Goal: Task Accomplishment & Management: Use online tool/utility

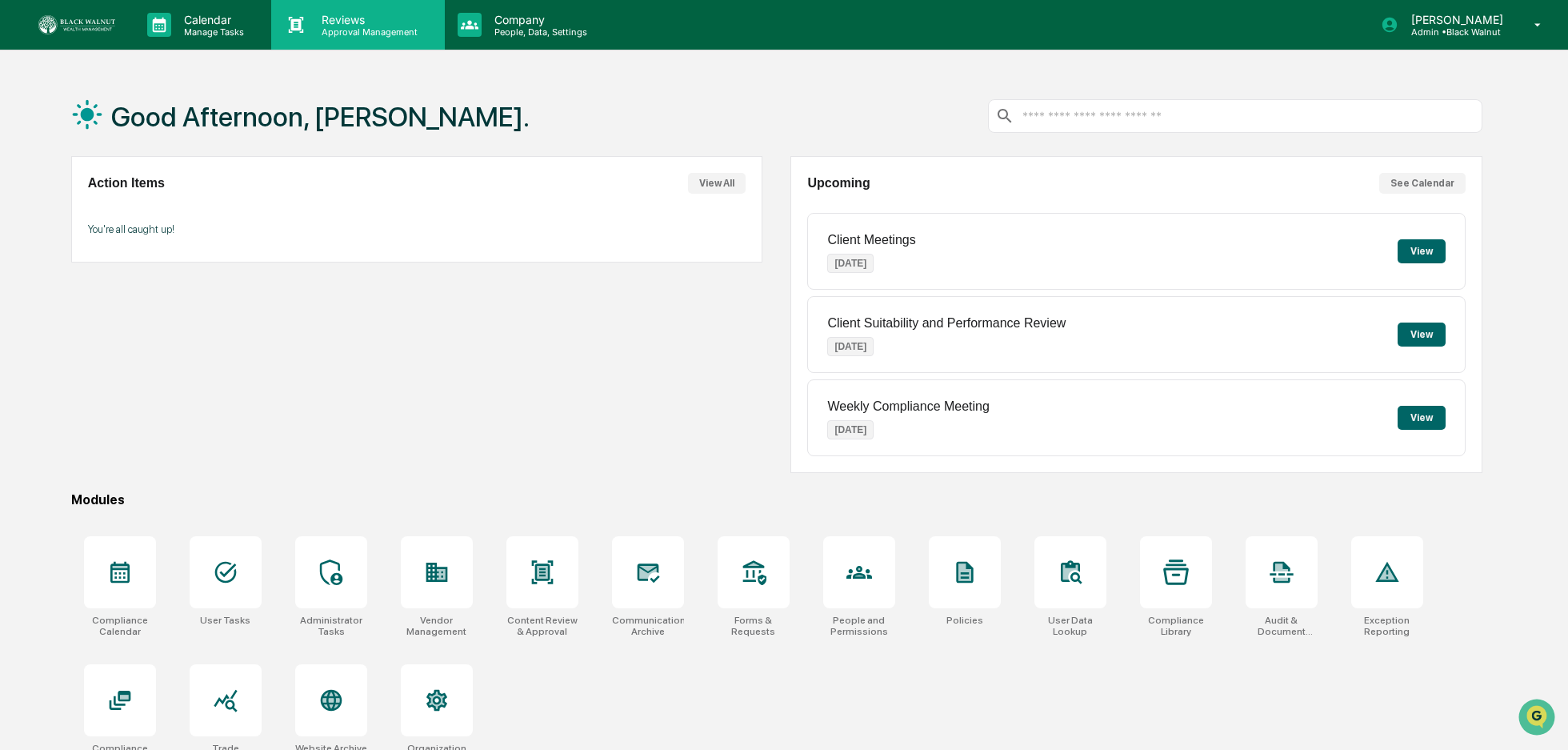
click at [335, 4] on div "Reviews Approval Management" at bounding box center [357, 24] width 173 height 50
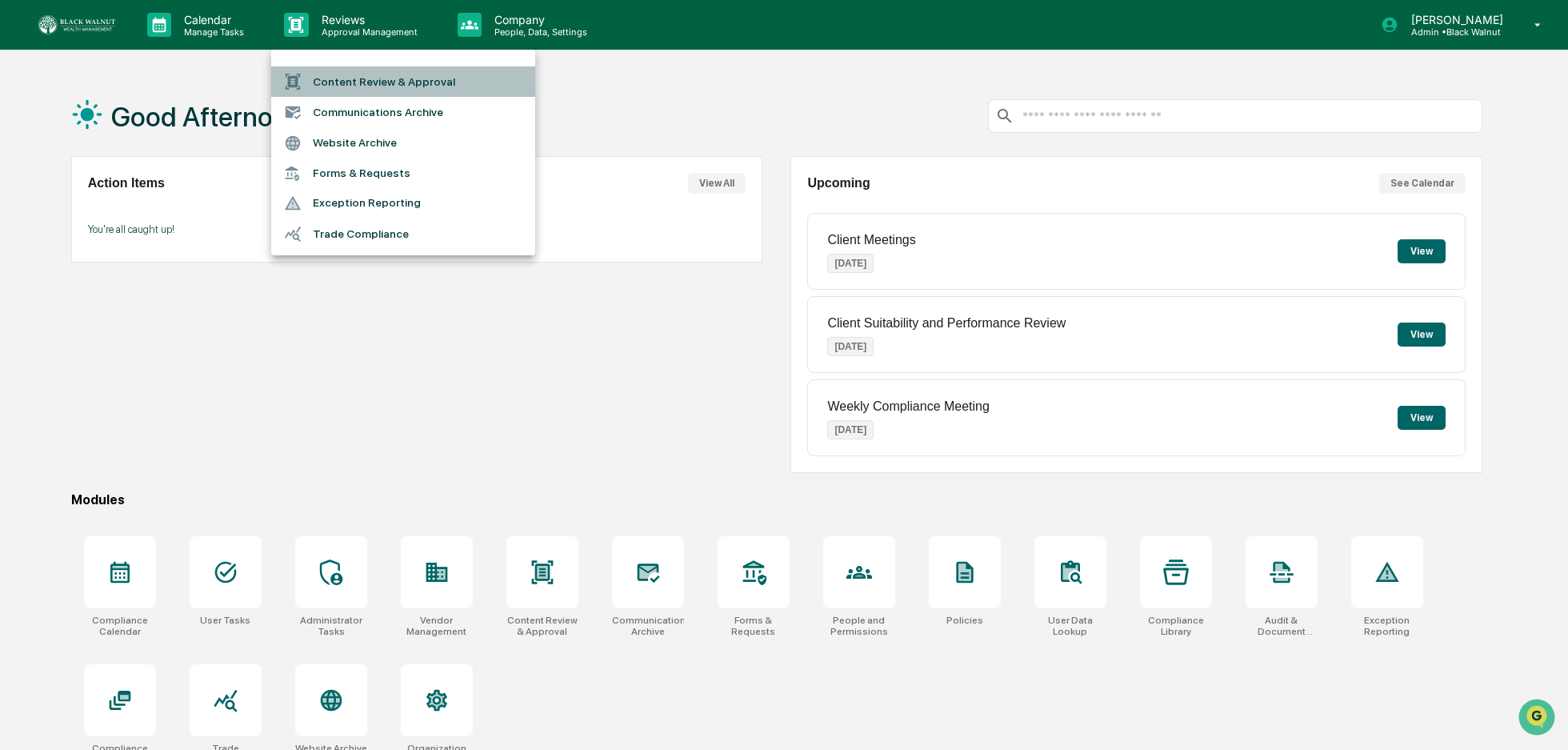
click at [379, 74] on li "Content Review & Approval" at bounding box center [403, 81] width 264 height 30
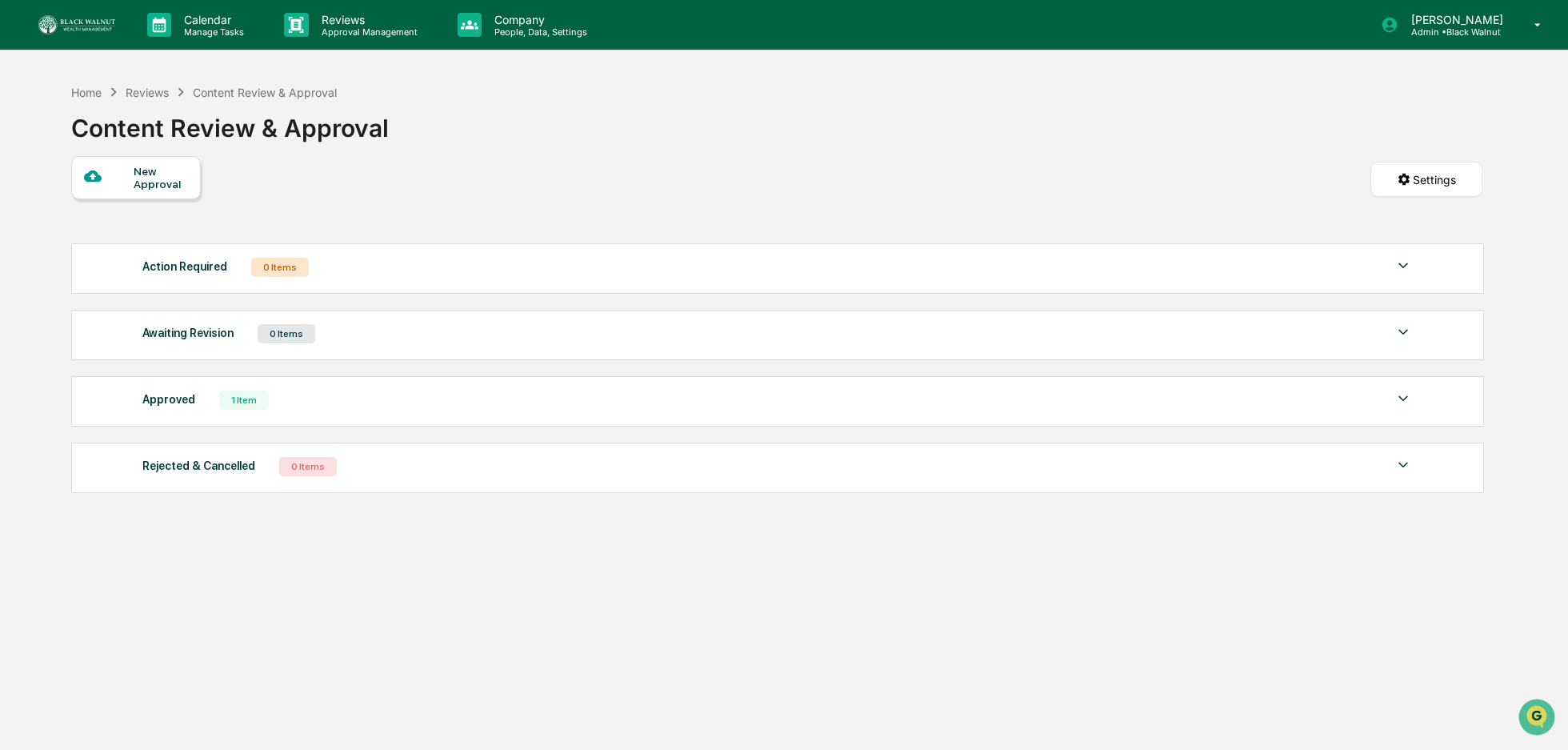
click at [170, 170] on div "New Approval" at bounding box center [160, 178] width 54 height 25
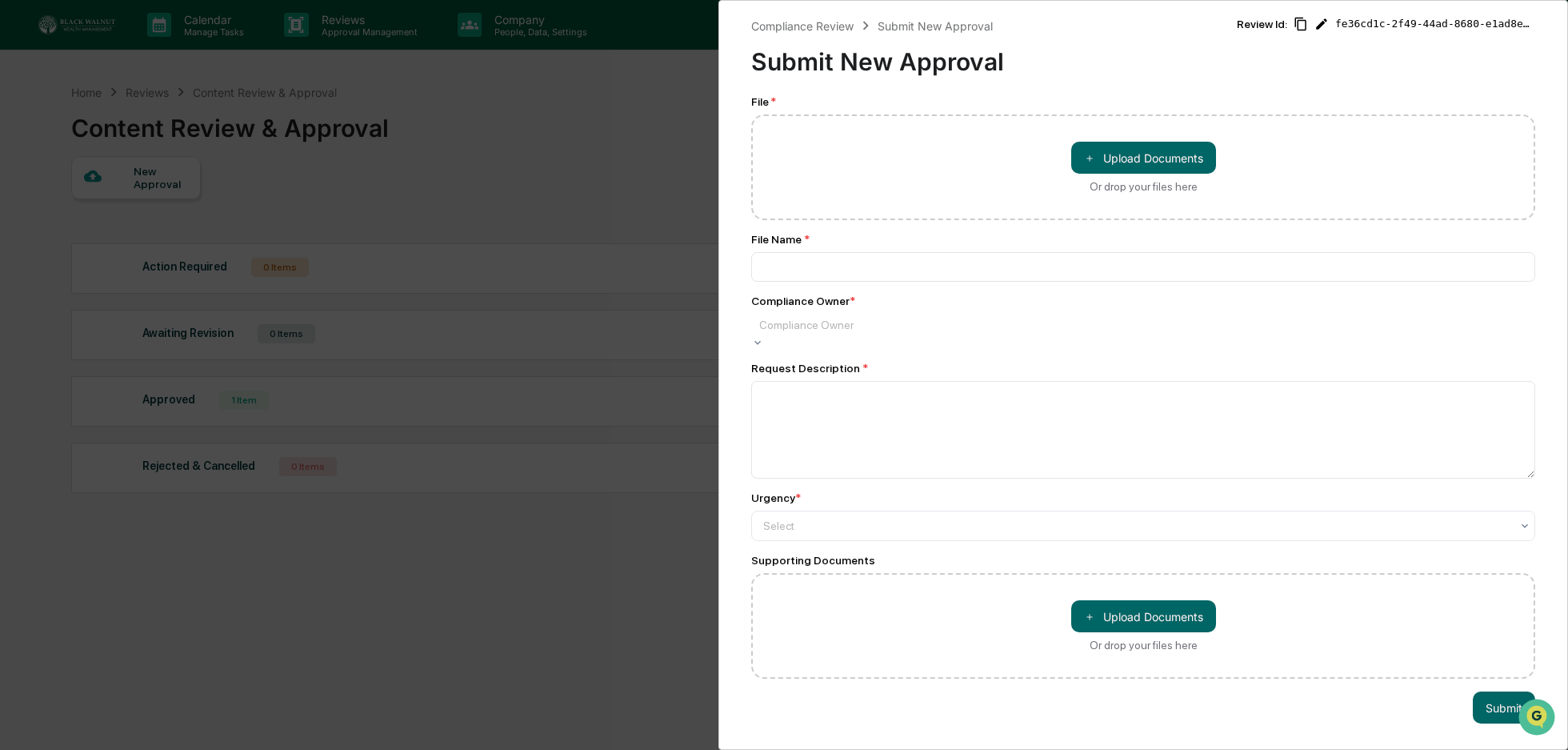
click at [932, 324] on div at bounding box center [1144, 325] width 768 height 16
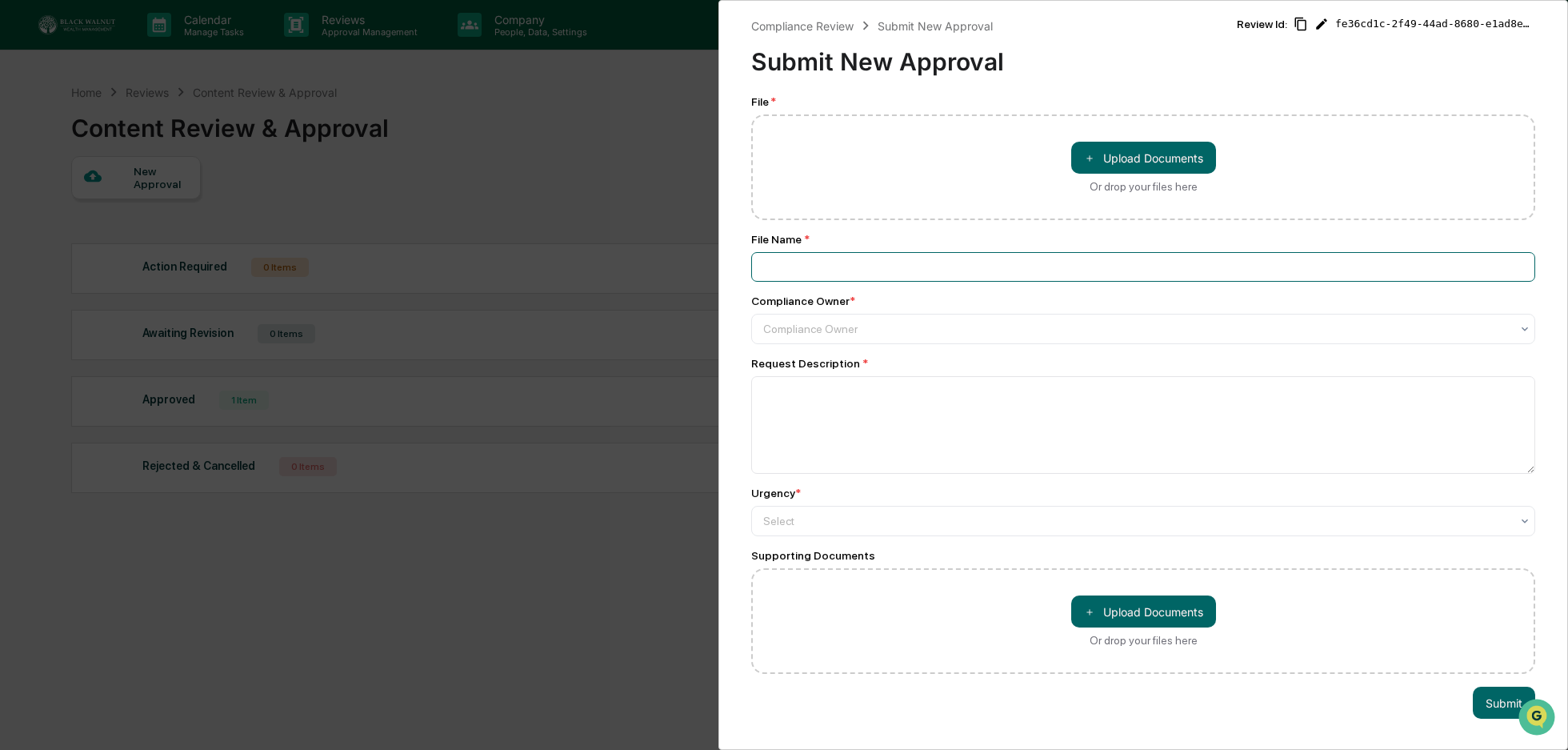
click at [953, 266] on input at bounding box center [1143, 266] width 784 height 29
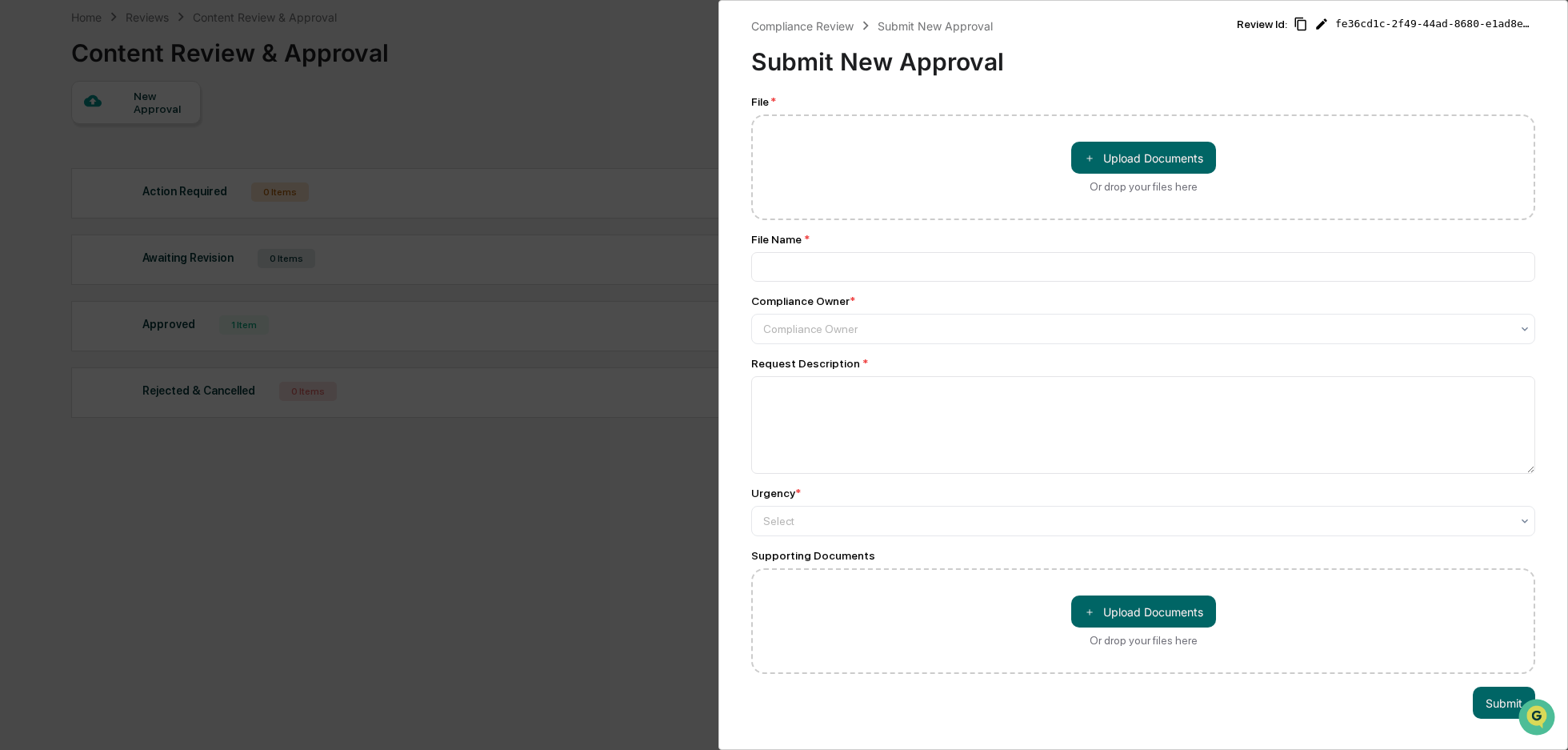
click at [545, 306] on div "Compliance Review Submit New Approval Submit New Approval Review Id: fe36cd1c-2…" at bounding box center [784, 375] width 1568 height 750
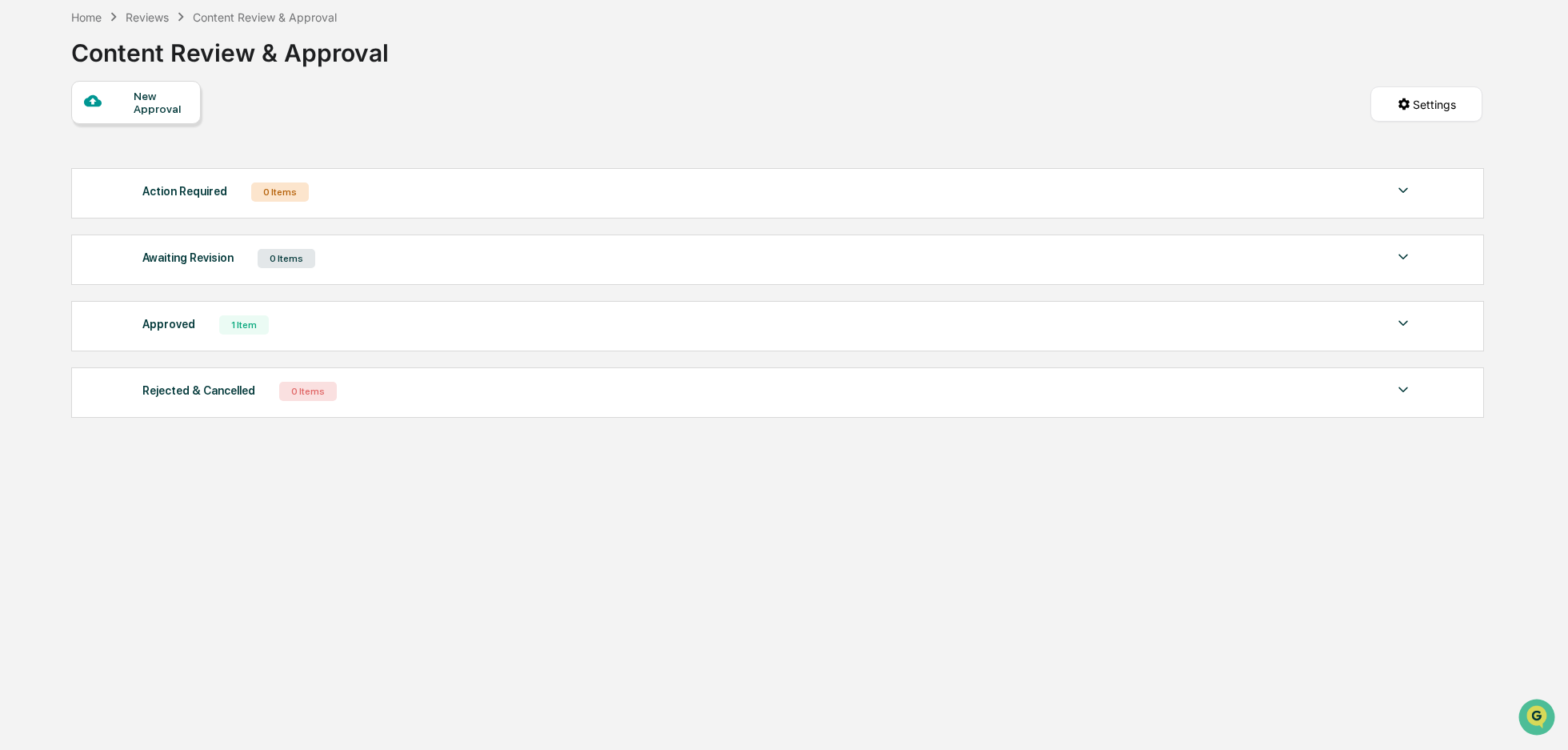
click at [1398, 178] on div "Action Required 0 Items No data to display Show 5 Page 1 of 0 |< < > >|" at bounding box center [777, 193] width 1413 height 51
click at [1403, 178] on div "Action Required 0 Items No data to display Show 5 Page 1 of 0 |< < > >|" at bounding box center [777, 193] width 1413 height 51
click at [1400, 194] on img at bounding box center [1403, 190] width 20 height 20
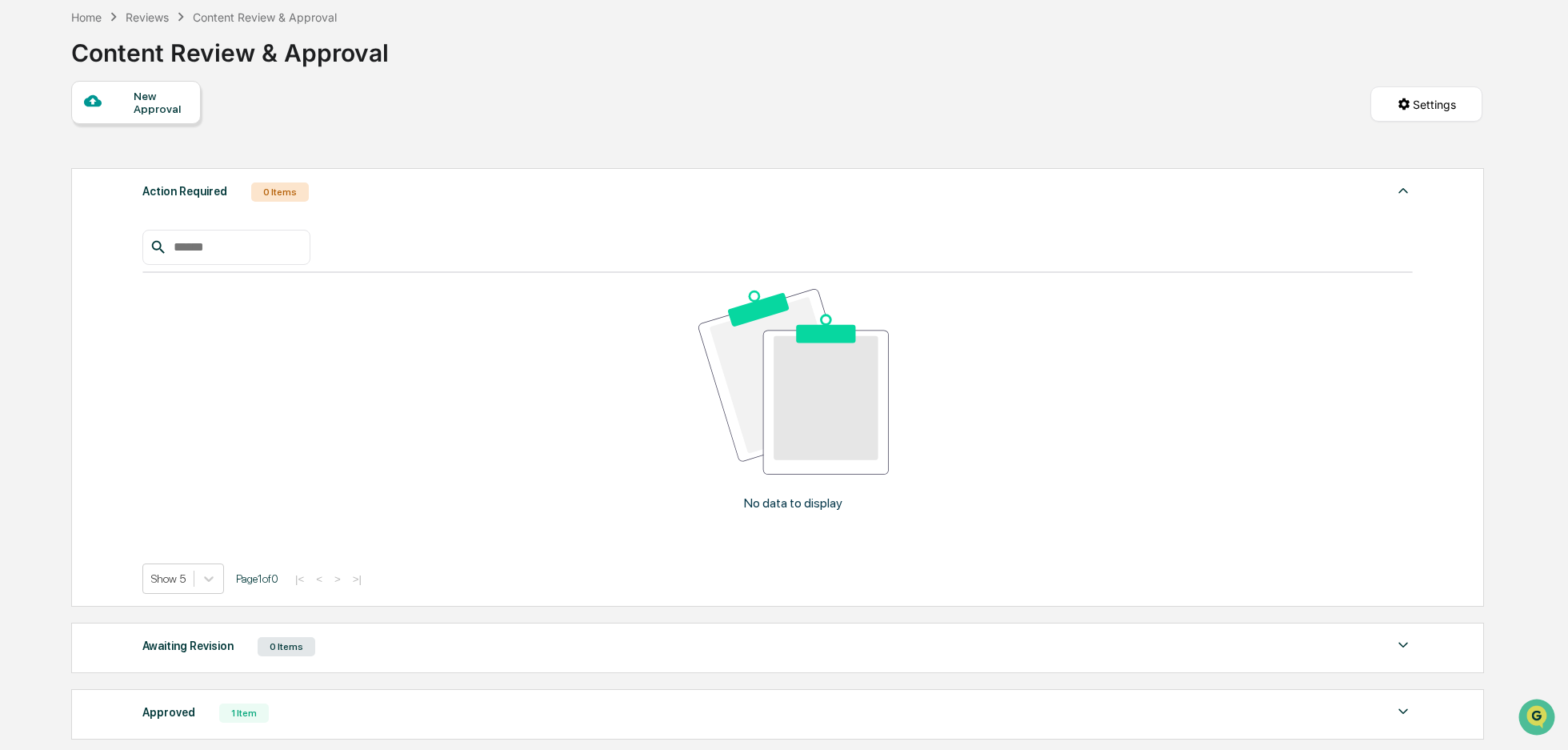
click at [1400, 194] on img at bounding box center [1403, 190] width 20 height 20
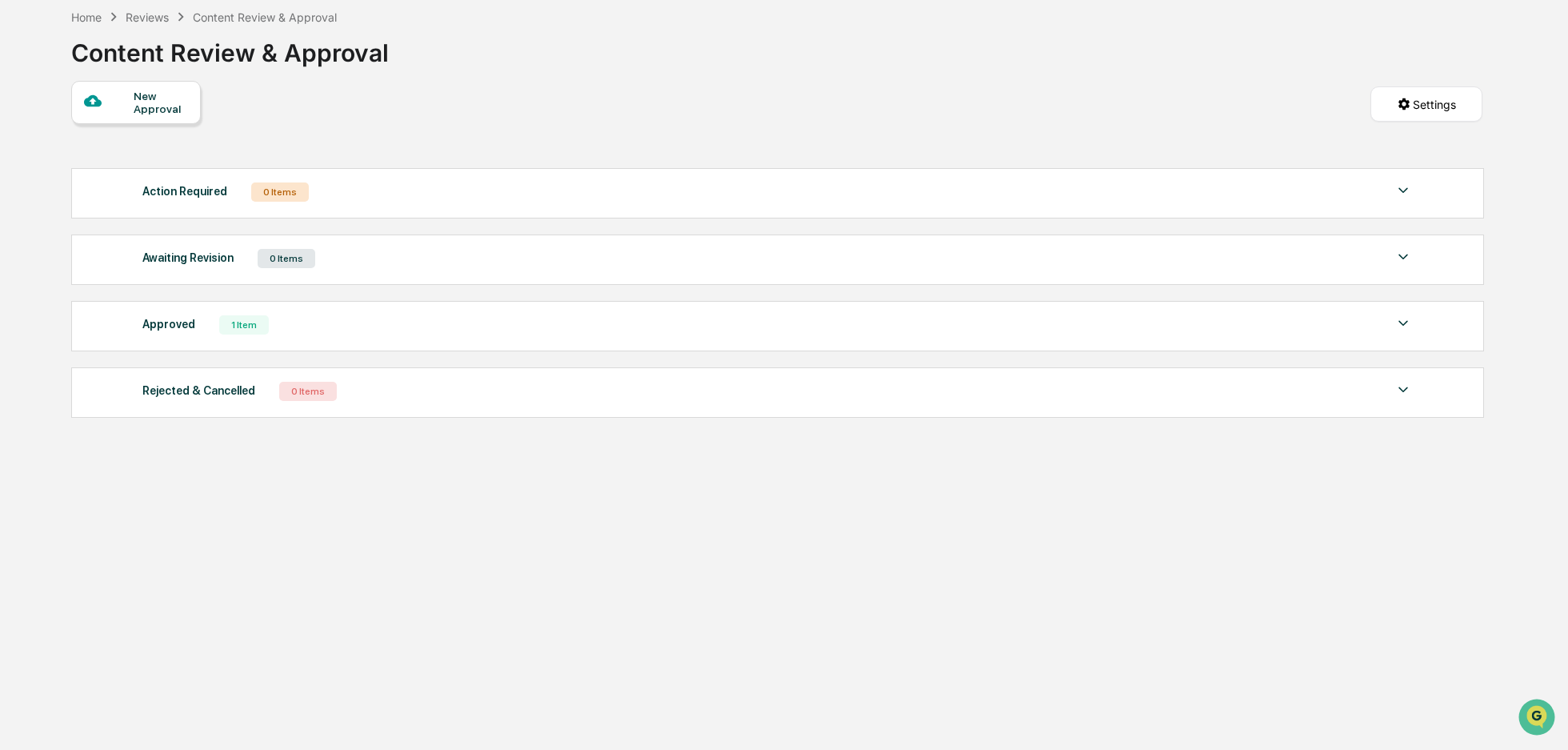
click at [1410, 390] on img at bounding box center [1403, 390] width 20 height 20
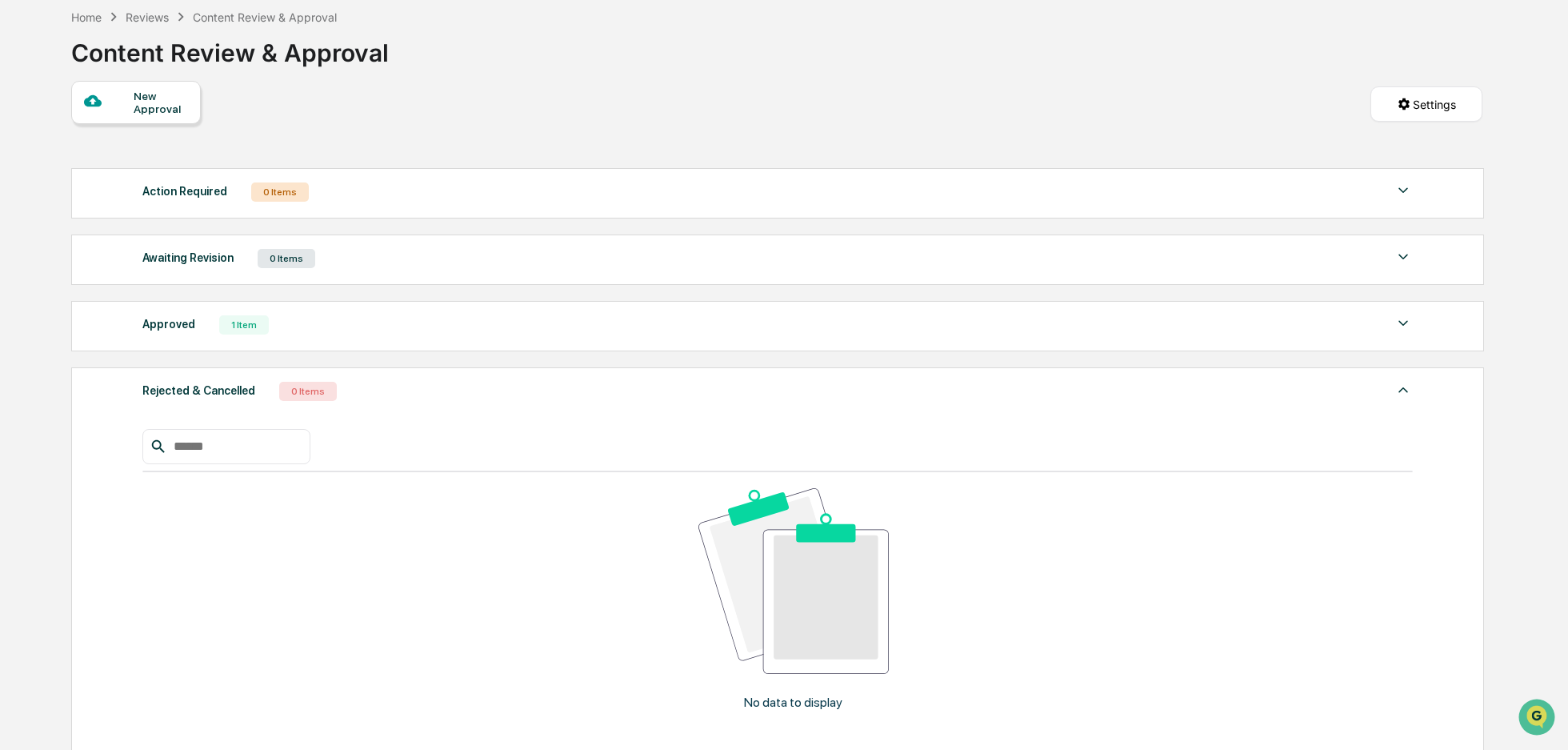
click at [1403, 323] on img at bounding box center [1403, 324] width 20 height 20
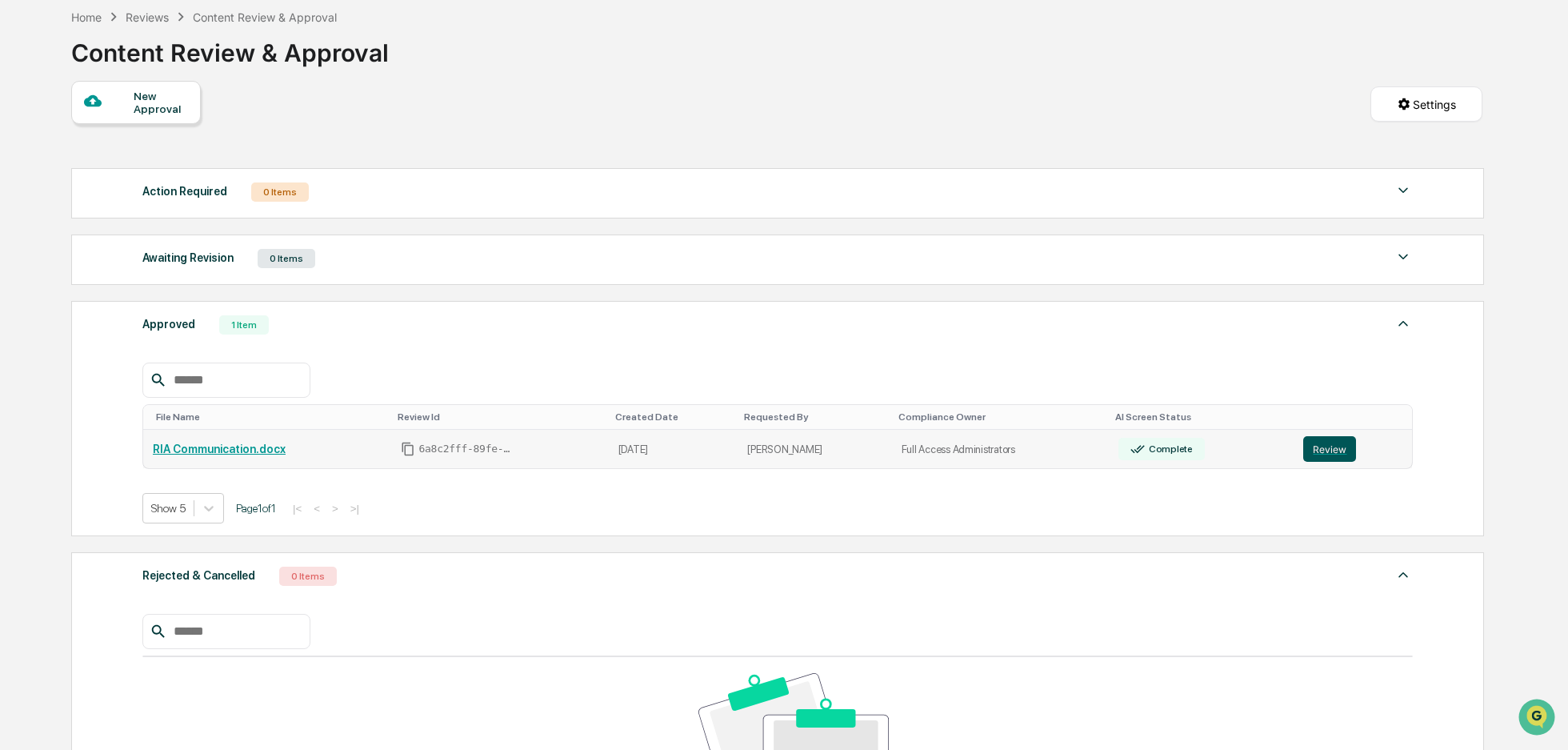
click at [1325, 444] on button "Review" at bounding box center [1329, 449] width 53 height 25
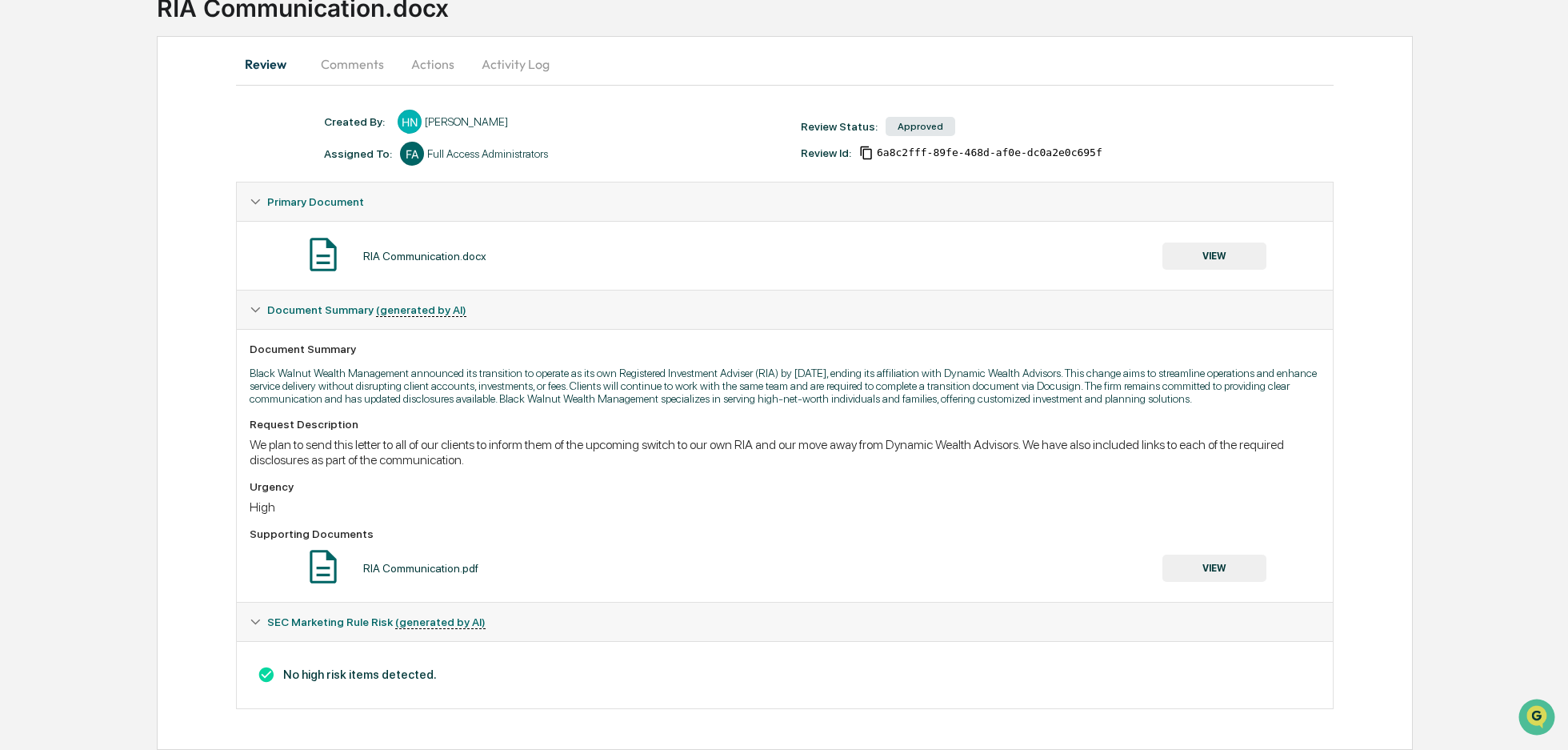
scroll to position [128, 0]
click at [273, 620] on span "SEC Marketing Rule Risk (generated by AI)" at bounding box center [376, 621] width 218 height 13
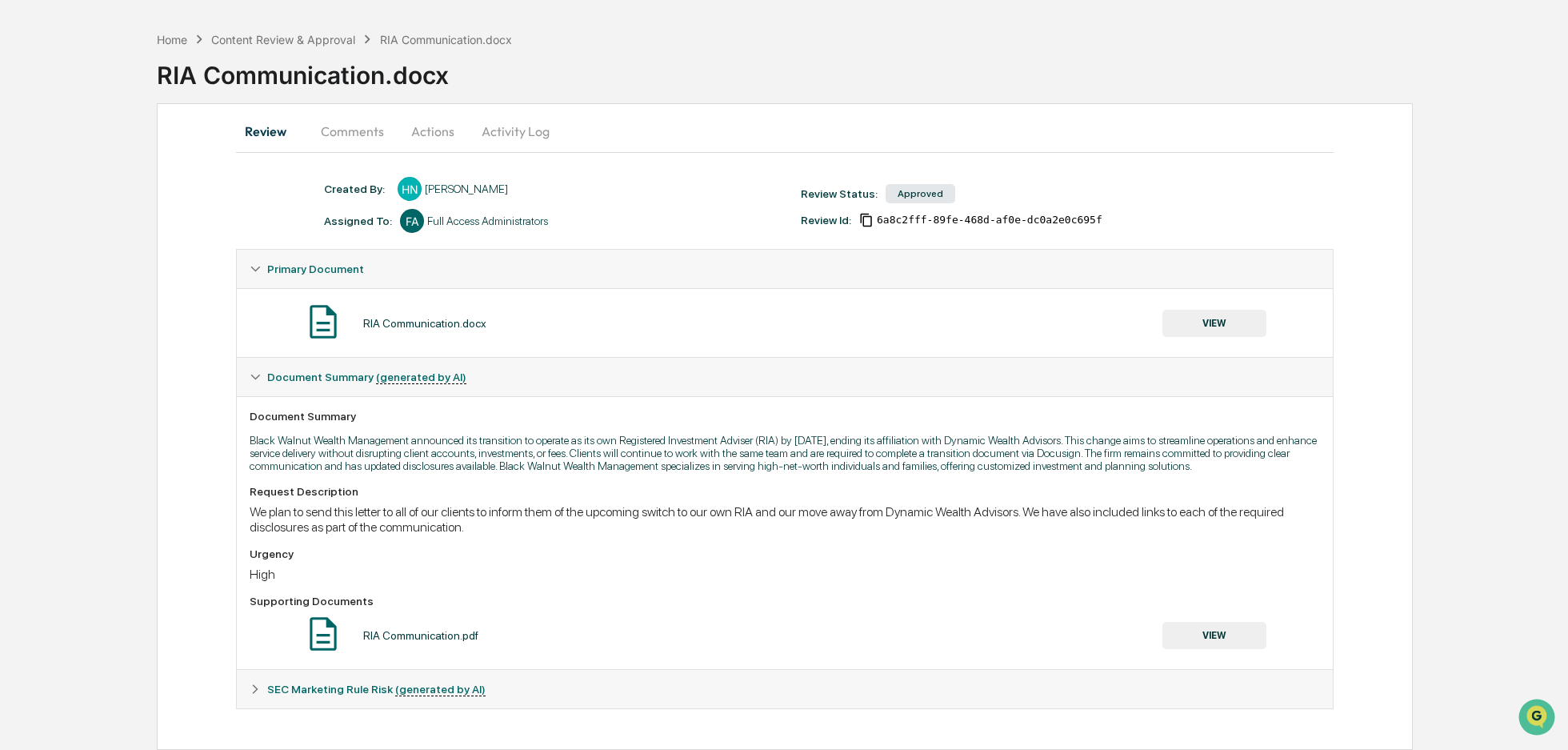
scroll to position [61, 0]
click at [280, 693] on span "SEC Marketing Rule Risk (generated by AI)" at bounding box center [376, 689] width 218 height 13
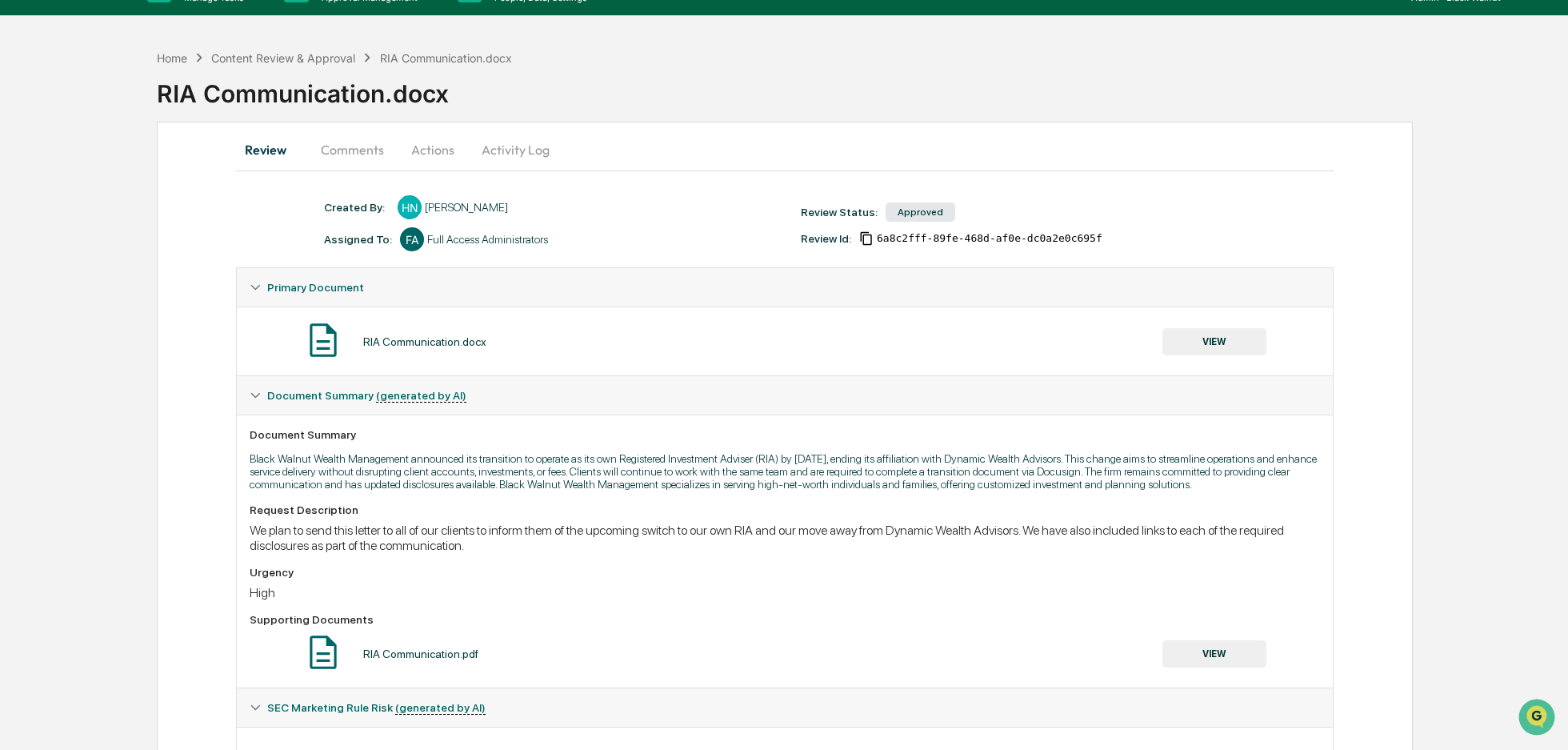
scroll to position [0, 0]
